Goal: Information Seeking & Learning: Learn about a topic

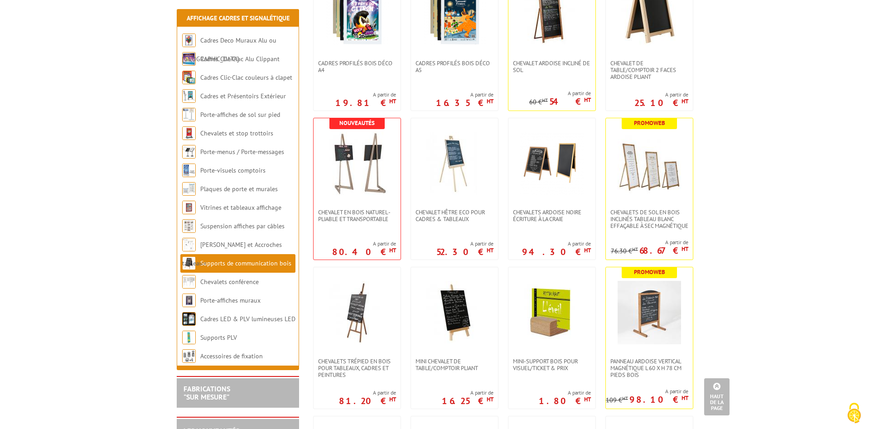
scroll to position [647, 0]
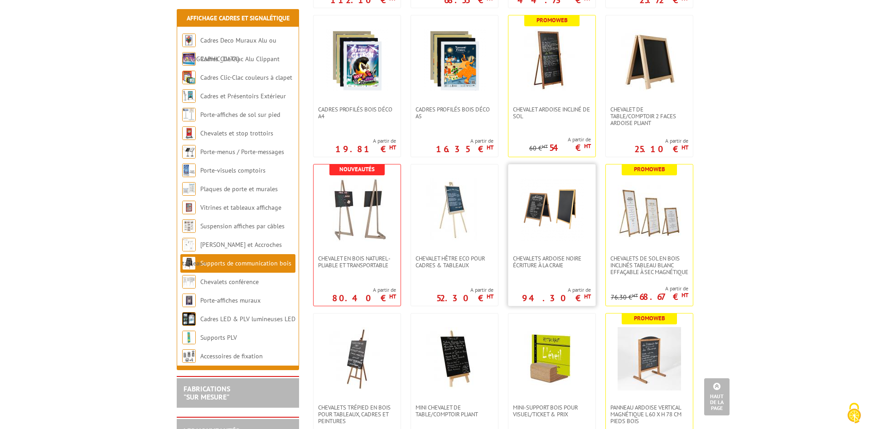
click at [562, 237] on img at bounding box center [551, 209] width 63 height 63
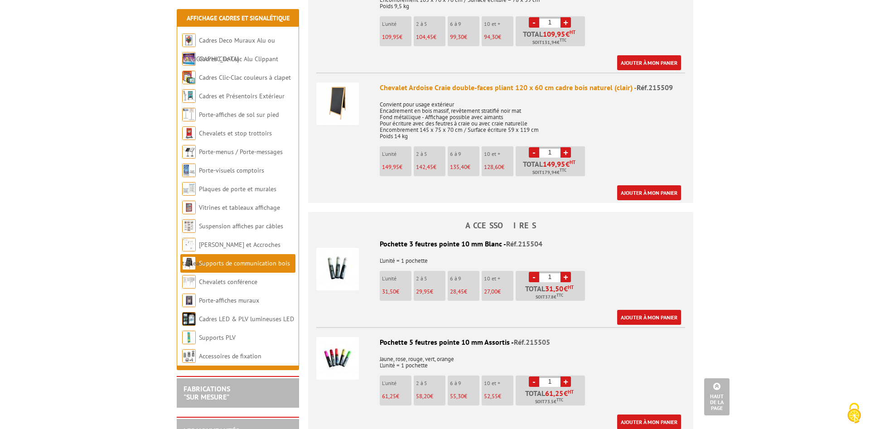
scroll to position [185, 0]
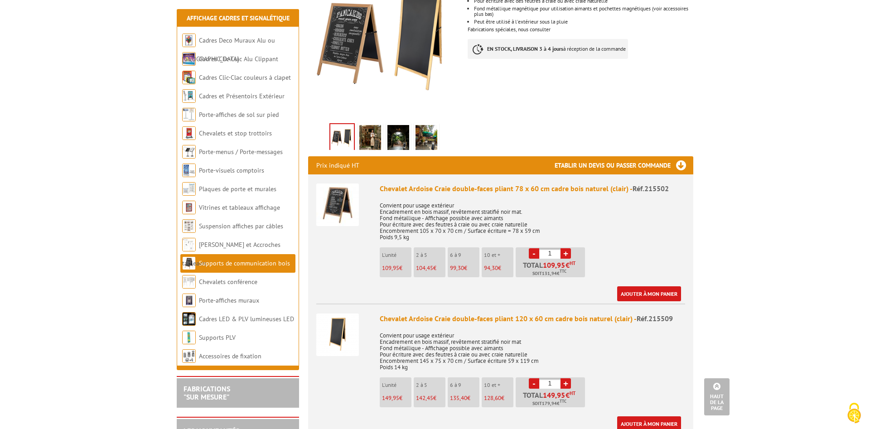
click at [346, 332] on img at bounding box center [337, 335] width 43 height 43
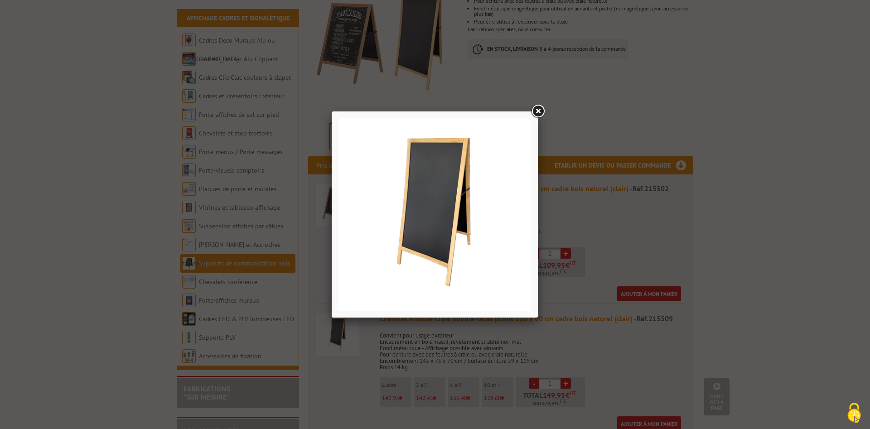
click at [537, 112] on link at bounding box center [538, 111] width 16 height 16
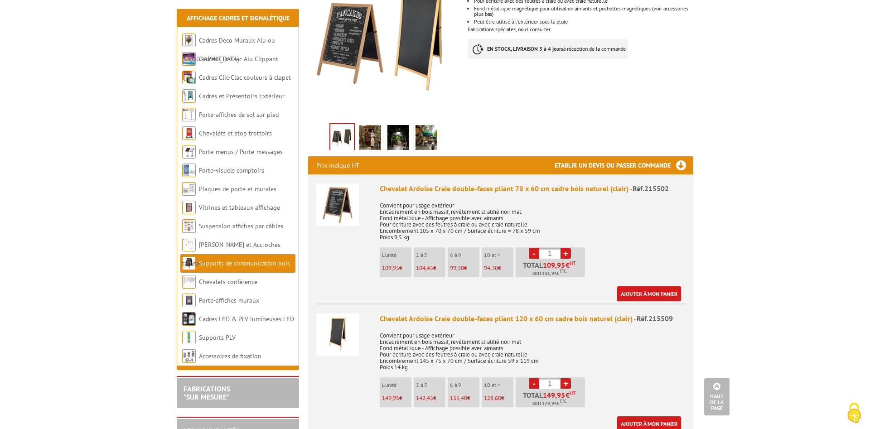
scroll to position [231, 0]
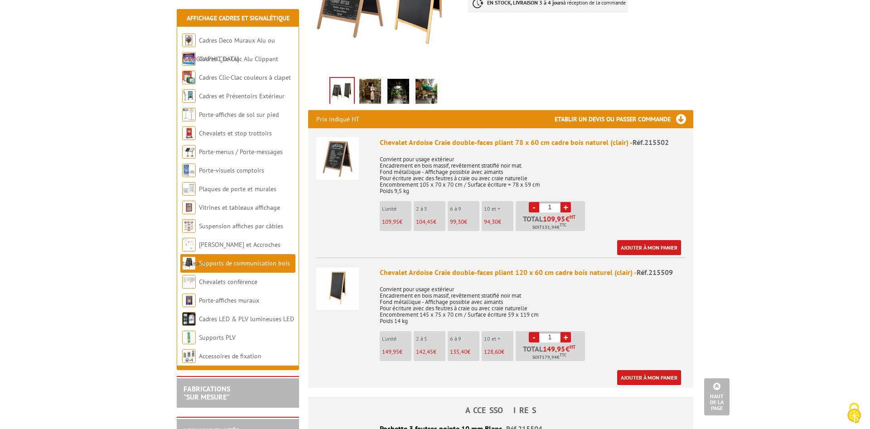
click at [342, 291] on img at bounding box center [337, 288] width 43 height 43
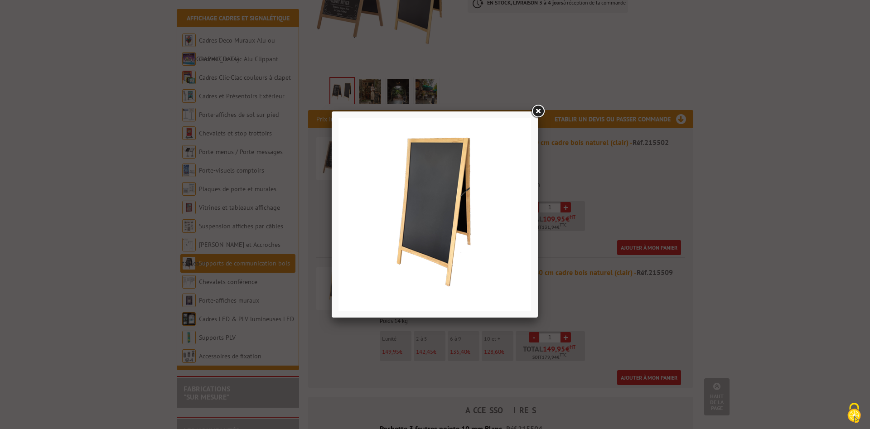
click at [536, 109] on link at bounding box center [538, 111] width 16 height 16
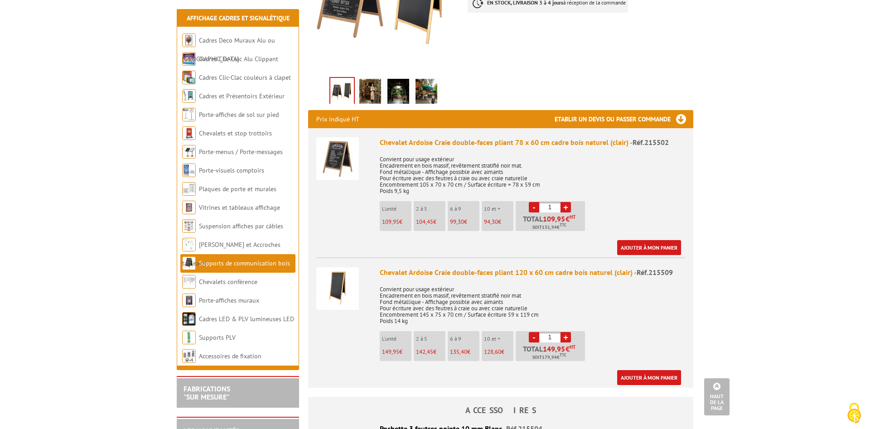
scroll to position [46, 0]
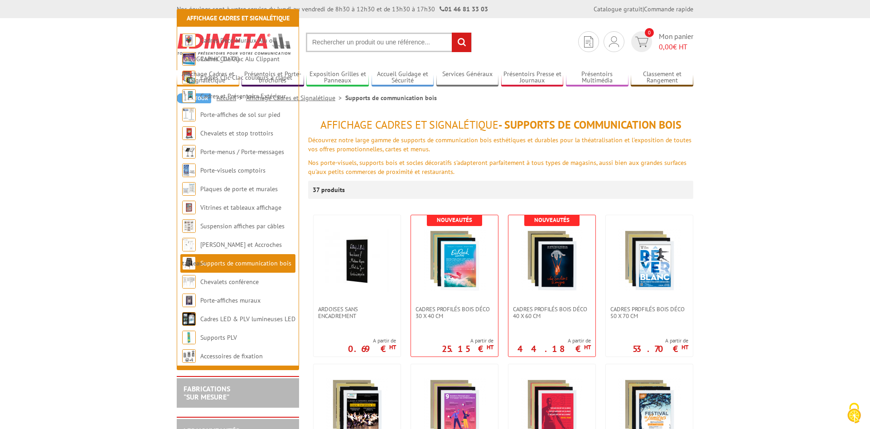
scroll to position [647, 0]
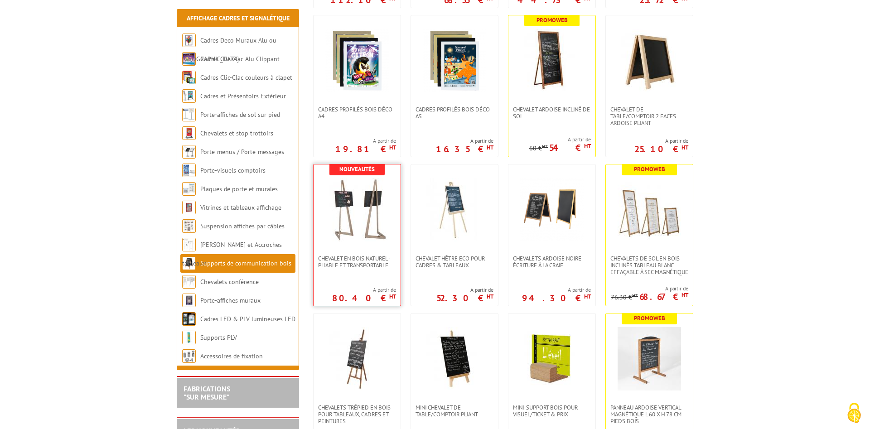
click at [366, 240] on img at bounding box center [356, 209] width 63 height 63
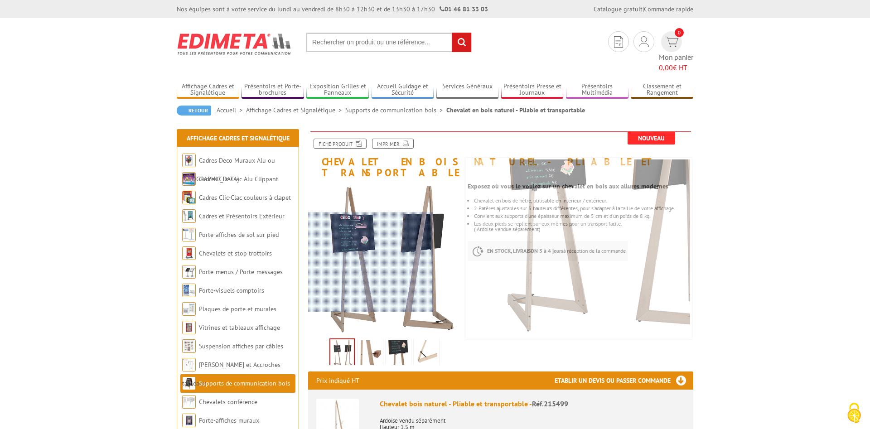
click at [346, 265] on div at bounding box center [370, 263] width 125 height 100
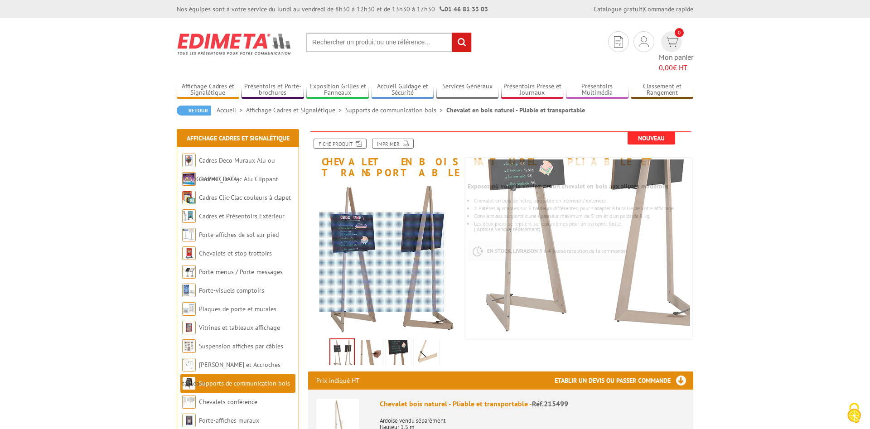
click at [382, 272] on div at bounding box center [382, 263] width 125 height 100
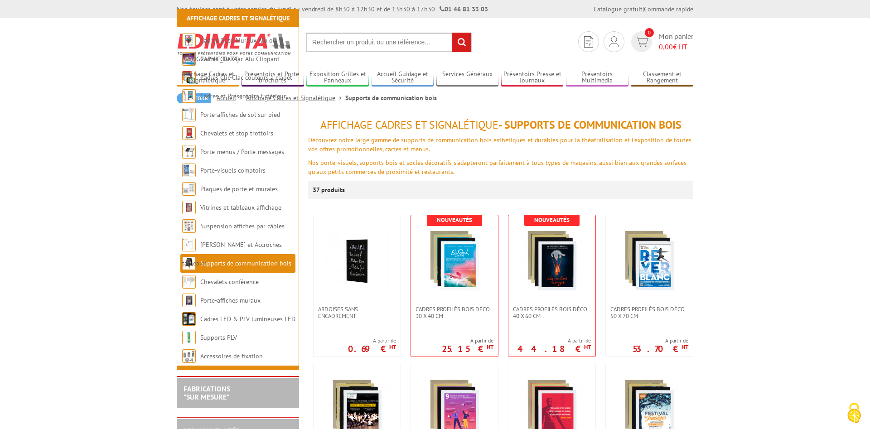
scroll to position [647, 0]
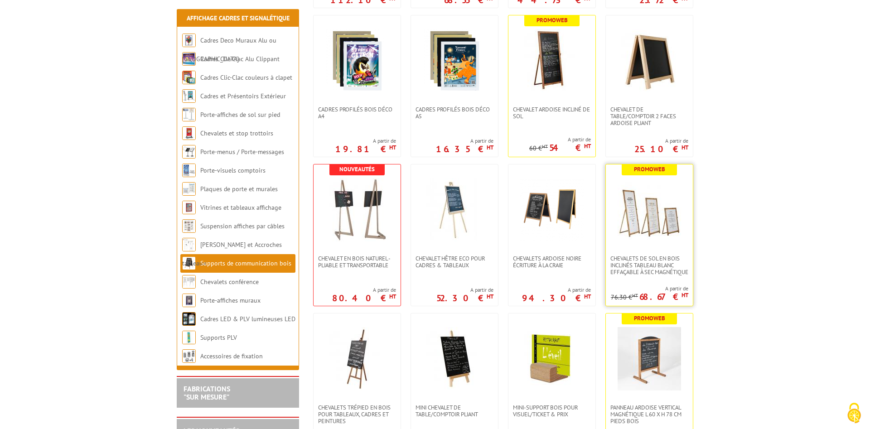
click at [667, 242] on link at bounding box center [649, 210] width 87 height 91
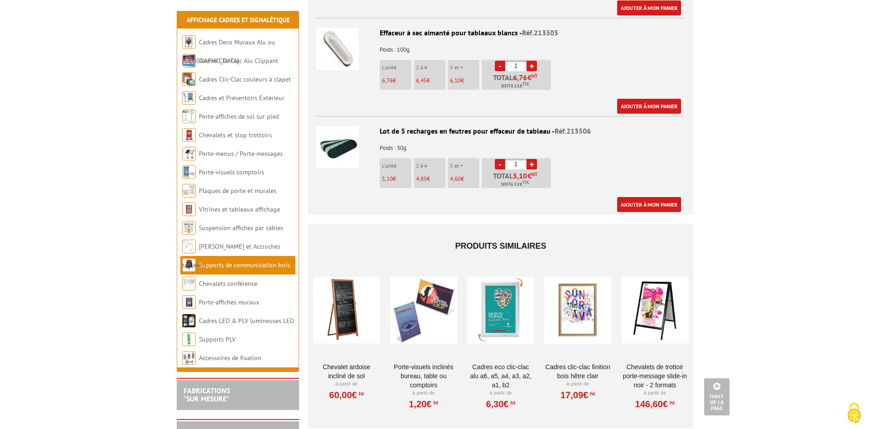
scroll to position [1110, 0]
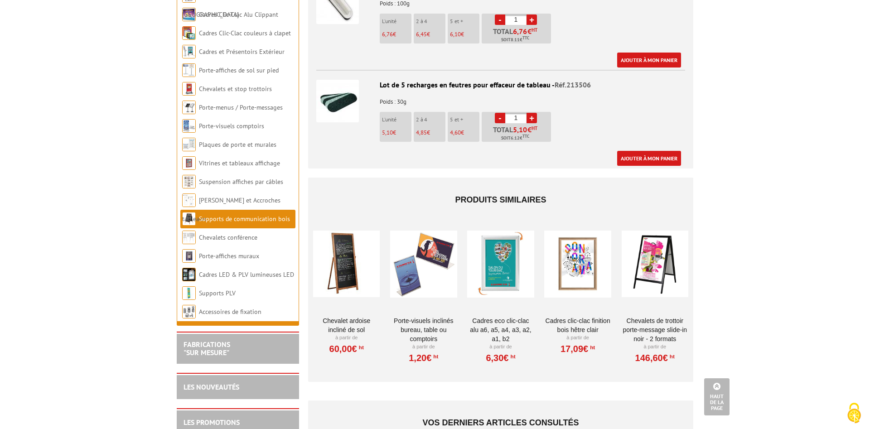
click at [339, 316] on link "Chevalet Ardoise incliné de sol" at bounding box center [346, 325] width 67 height 18
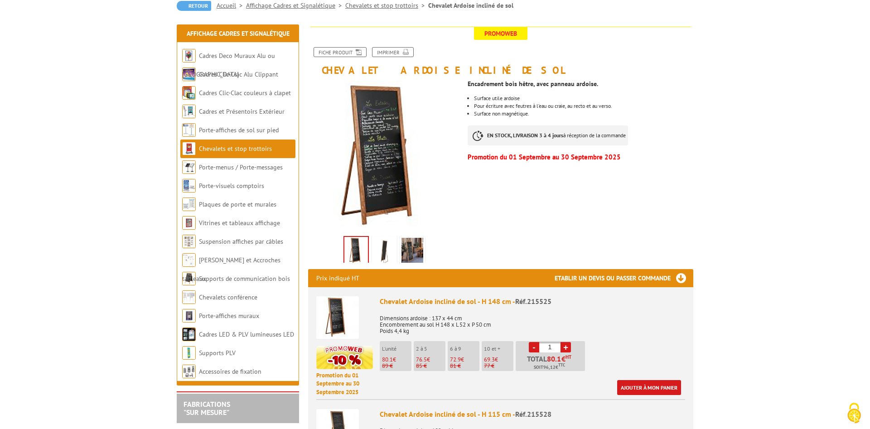
scroll to position [46, 0]
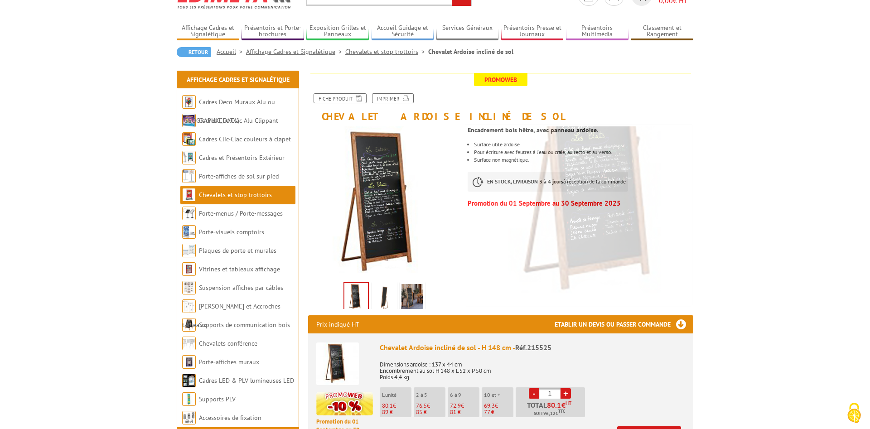
click at [356, 296] on img at bounding box center [356, 297] width 24 height 28
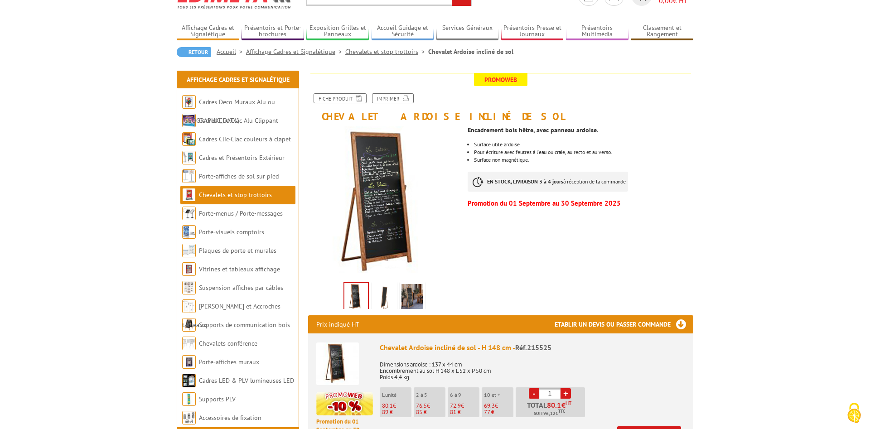
click at [356, 296] on img at bounding box center [356, 297] width 24 height 28
click at [381, 297] on img at bounding box center [384, 298] width 22 height 28
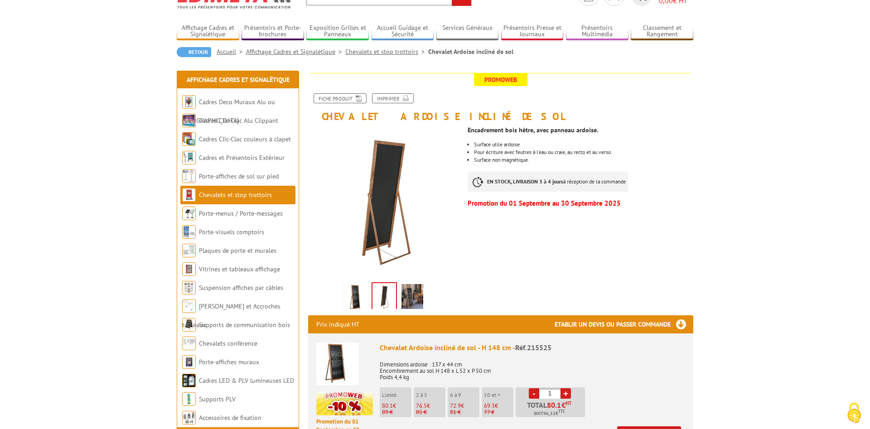
click at [418, 297] on img at bounding box center [413, 298] width 22 height 28
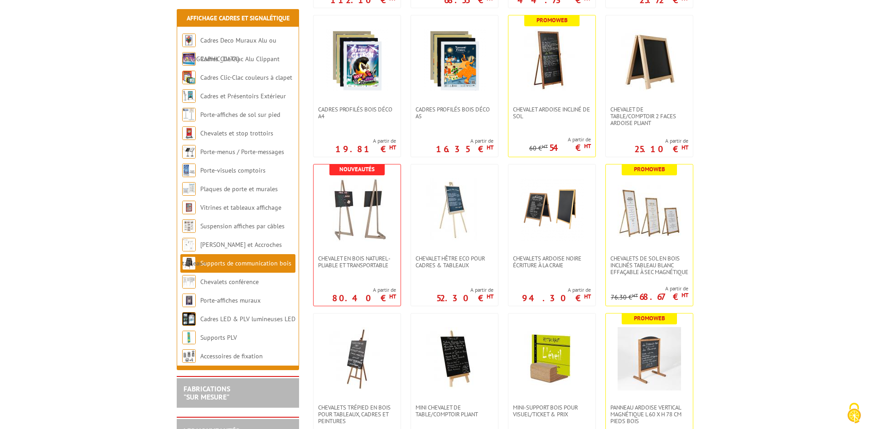
scroll to position [693, 0]
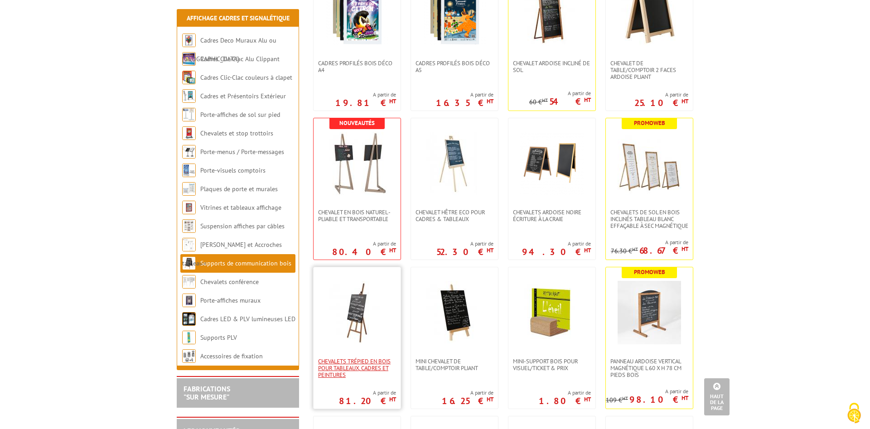
click at [363, 366] on span "Chevalets Trépied en bois pour tableaux, cadres et peintures" at bounding box center [357, 368] width 78 height 20
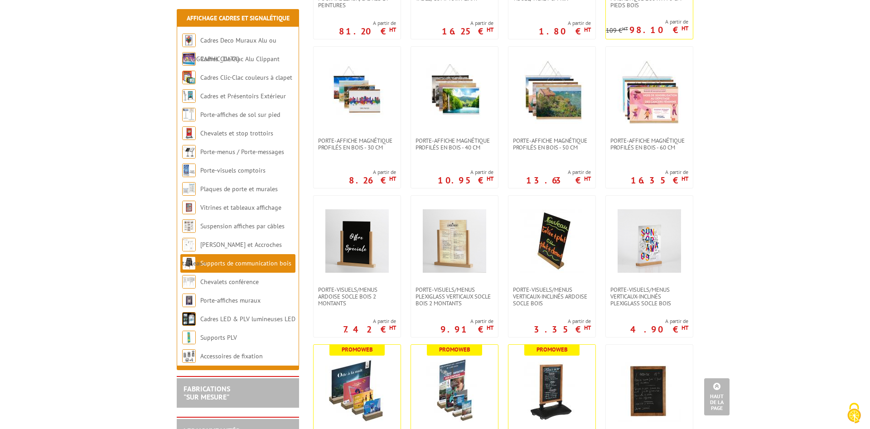
scroll to position [1156, 0]
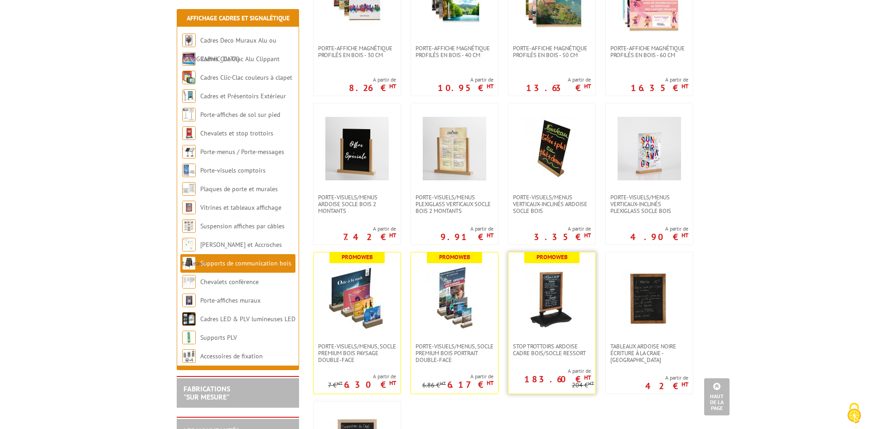
click at [567, 318] on img at bounding box center [551, 297] width 63 height 63
